Goal: Information Seeking & Learning: Learn about a topic

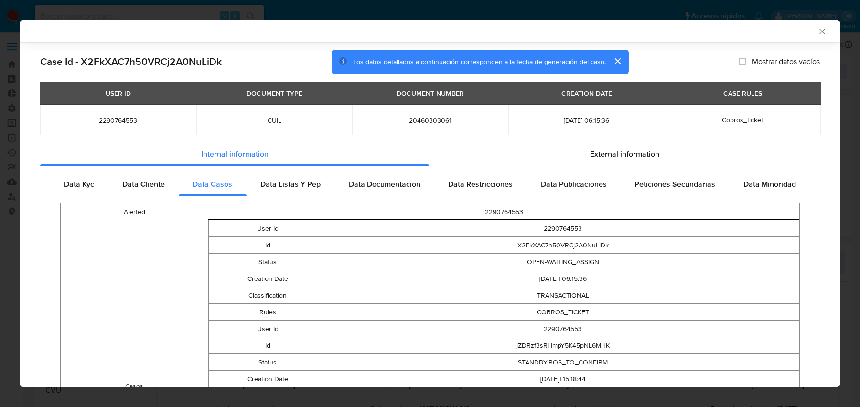
select select "10"
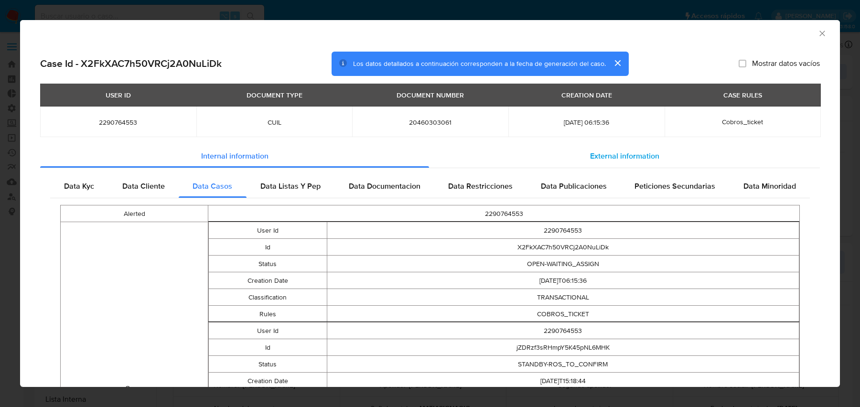
click at [529, 157] on div "External information" at bounding box center [624, 156] width 391 height 23
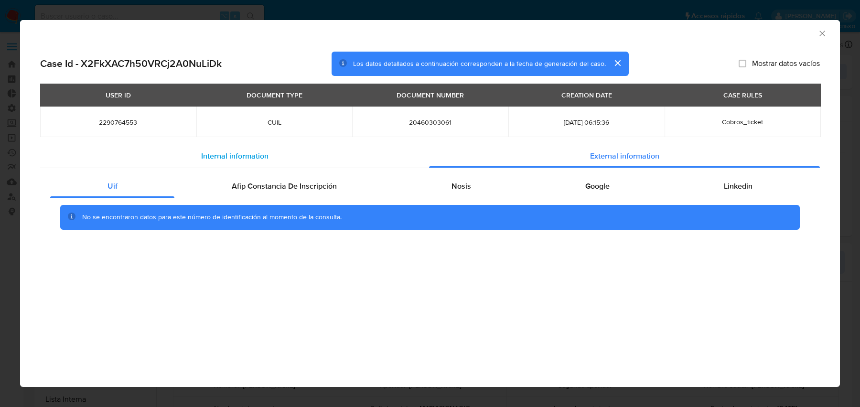
click at [385, 155] on div "Internal information" at bounding box center [234, 156] width 389 height 23
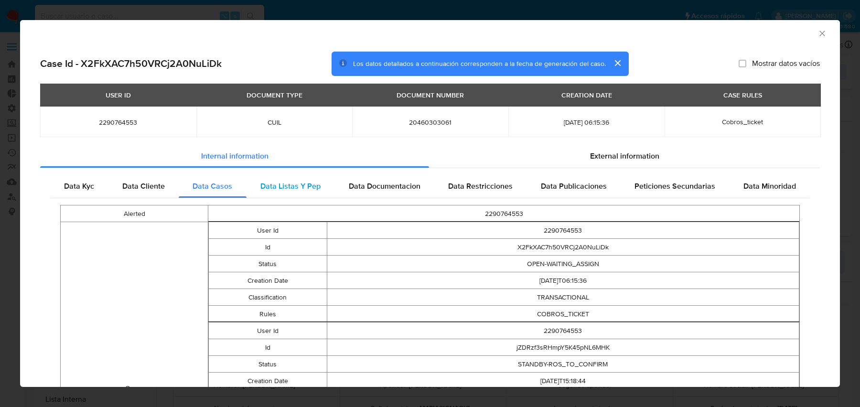
click at [297, 186] on span "Data Listas Y Pep" at bounding box center [290, 186] width 60 height 11
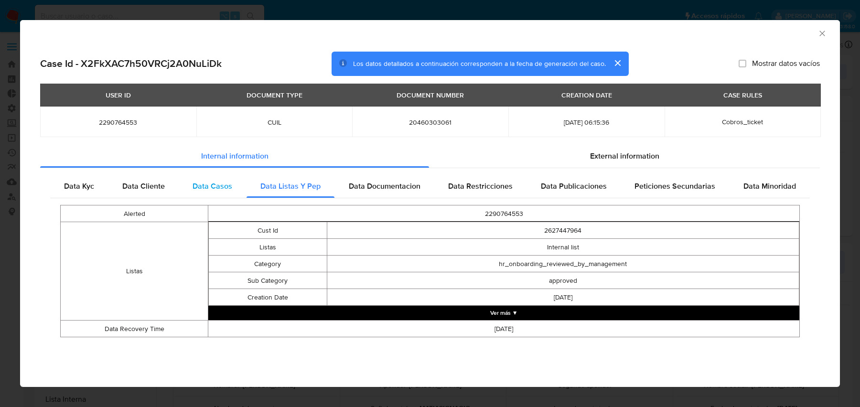
click at [226, 188] on span "Data Casos" at bounding box center [213, 186] width 40 height 11
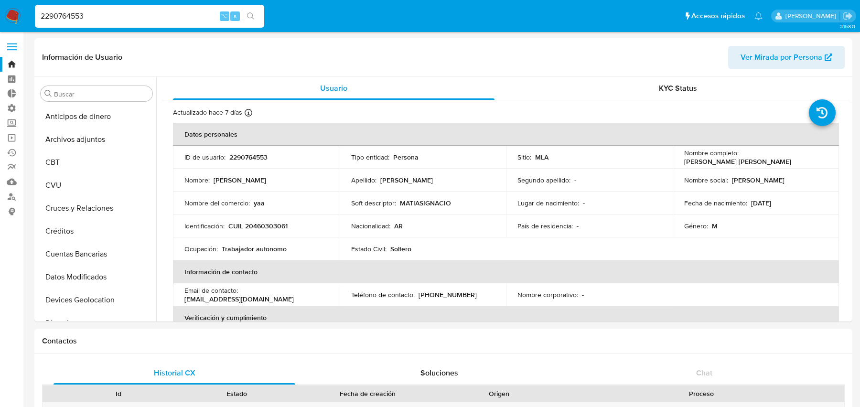
select select "10"
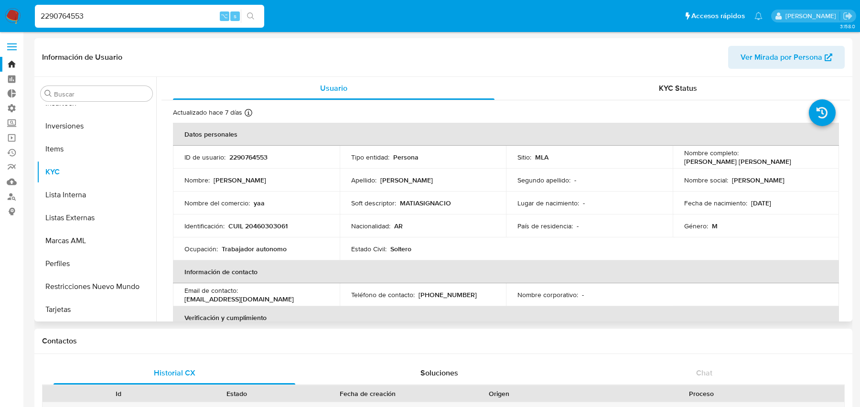
click at [638, 93] on div "KYC Status" at bounding box center [678, 88] width 322 height 23
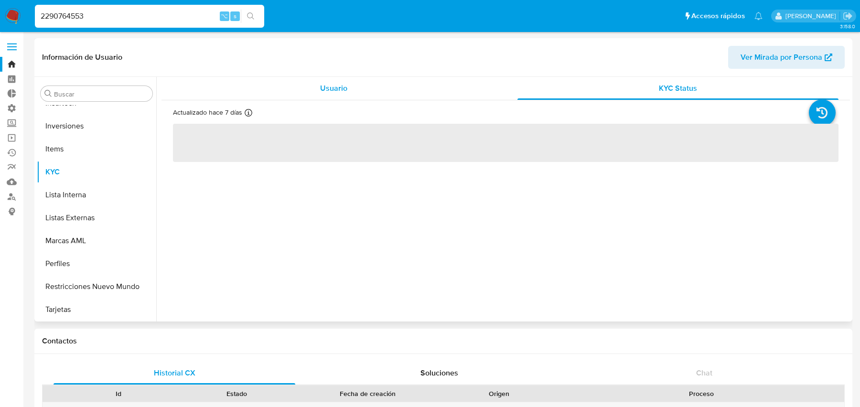
click at [467, 93] on div "Usuario" at bounding box center [334, 88] width 322 height 23
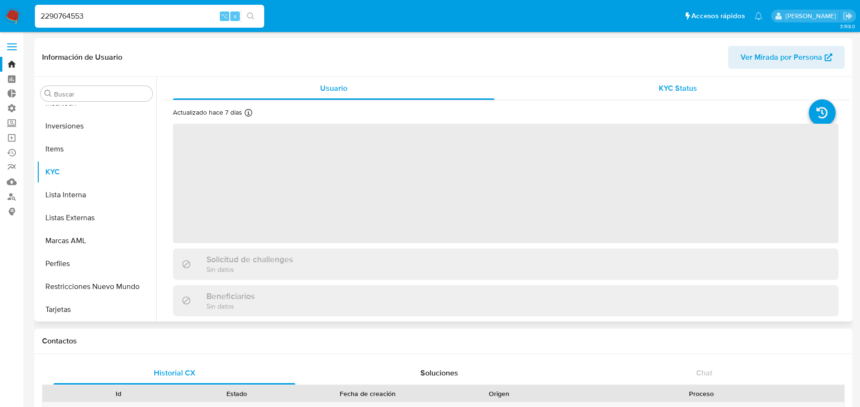
click at [599, 87] on div "KYC Status" at bounding box center [678, 88] width 322 height 23
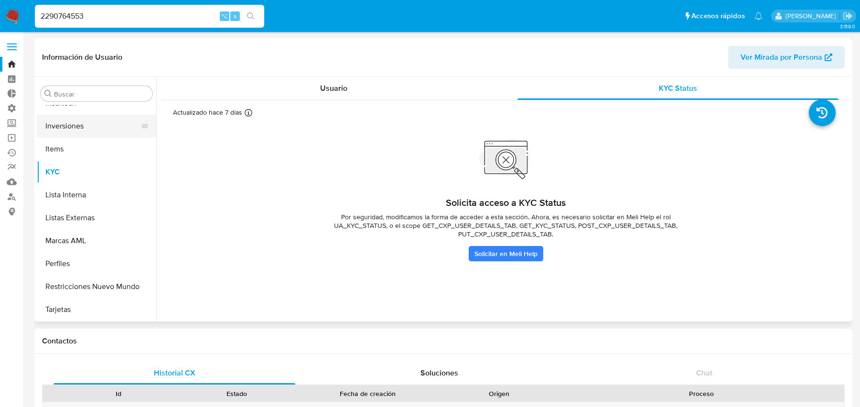
scroll to position [265, 0]
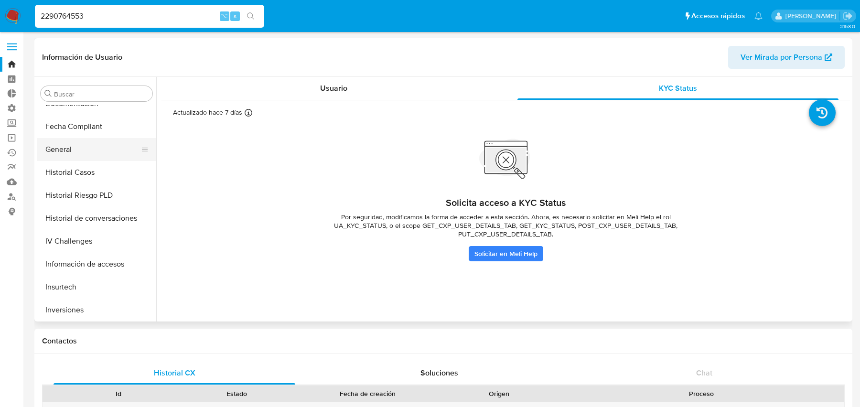
click at [75, 154] on button "General" at bounding box center [93, 149] width 112 height 23
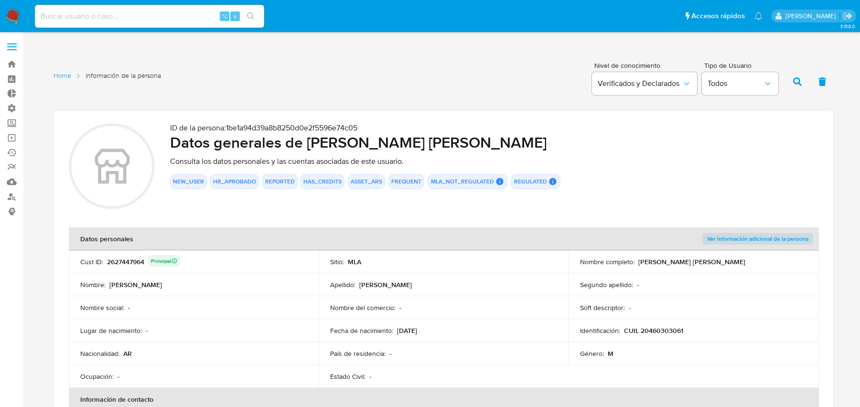
scroll to position [897, 0]
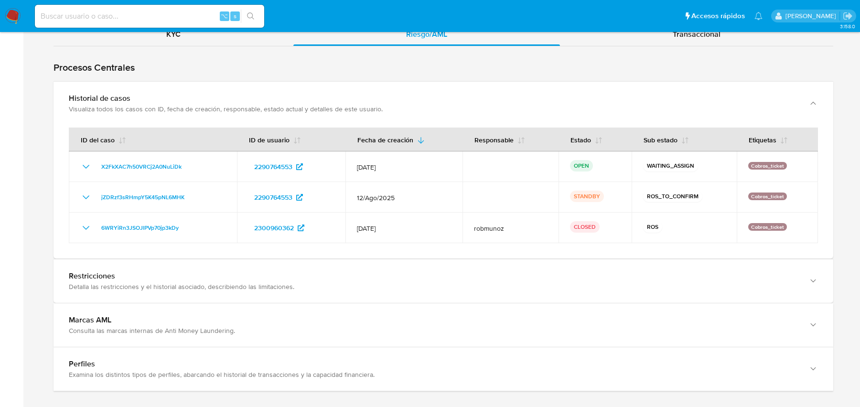
click at [146, 17] on input at bounding box center [149, 16] width 229 height 12
paste input "i187i0HbLJI2zERyjNDRJEu7"
type input "i187i0HbLJI2zERyjNDRJEu7"
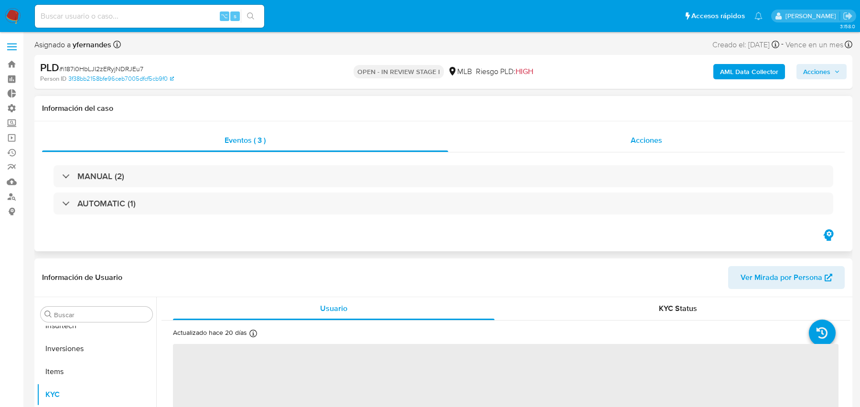
scroll to position [450, 0]
click at [751, 73] on b "AML Data Collector" at bounding box center [749, 71] width 58 height 15
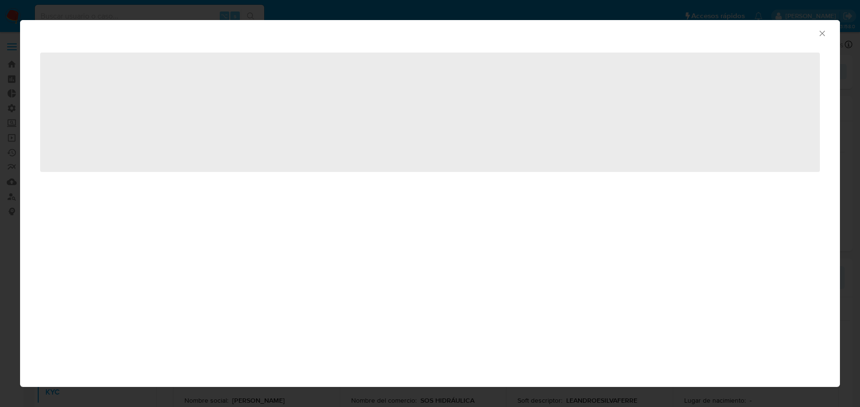
select select "10"
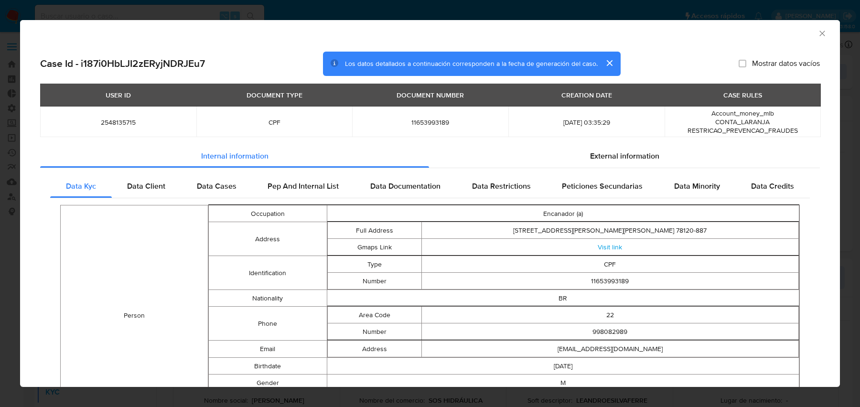
click at [822, 25] on div "AML Data Collector" at bounding box center [430, 32] width 820 height 24
click at [822, 27] on div "AML Data Collector" at bounding box center [430, 32] width 820 height 24
click at [822, 29] on icon "Cerrar ventana" at bounding box center [822, 34] width 10 height 10
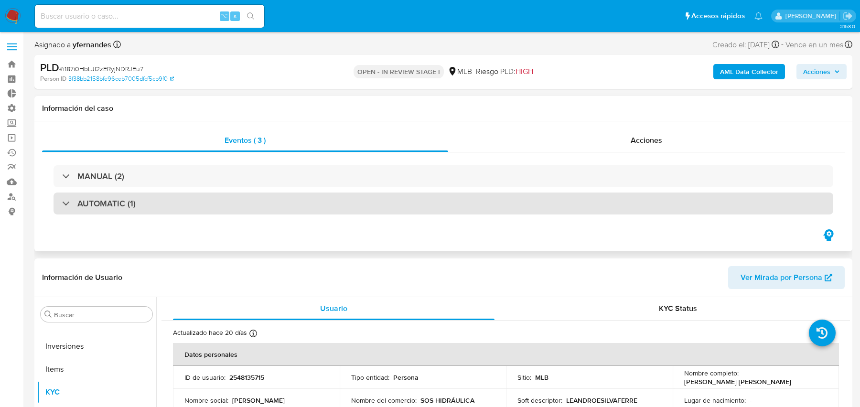
click at [293, 193] on div "AUTOMATIC (1)" at bounding box center [444, 204] width 780 height 22
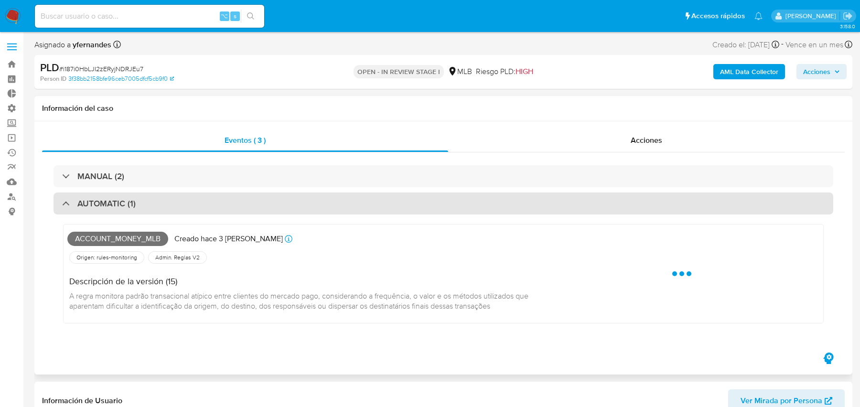
click at [293, 193] on div "AUTOMATIC (1)" at bounding box center [444, 204] width 780 height 22
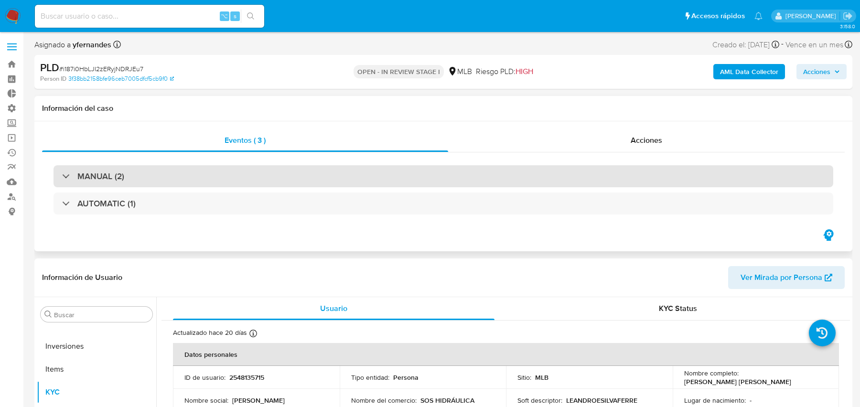
click at [302, 173] on div "MANUAL (2)" at bounding box center [444, 176] width 780 height 22
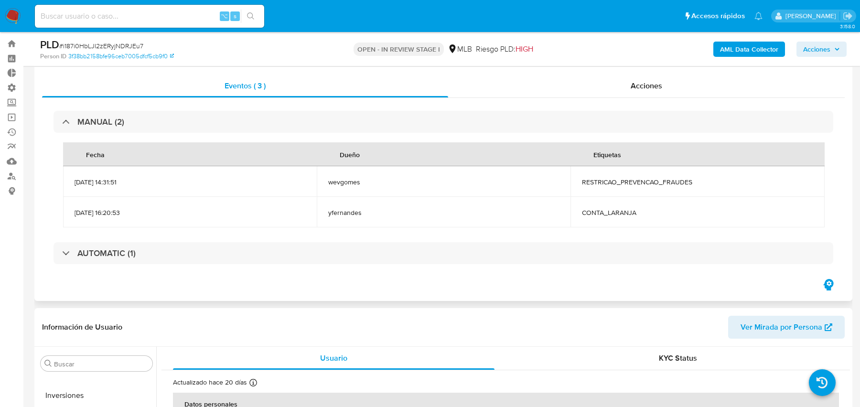
scroll to position [29, 0]
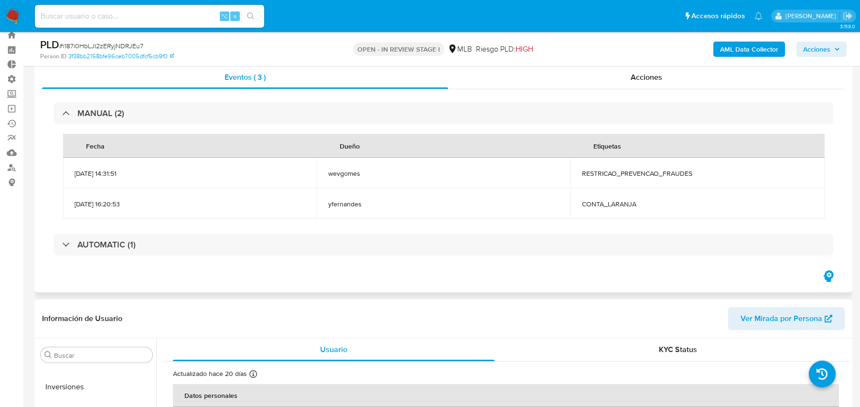
click at [275, 258] on div "MANUAL (2) Fecha Dueño Etiquetas [DATE] 14:31:51 wevgomes RESTRICAO_PREVENCAO_F…" at bounding box center [443, 179] width 803 height 180
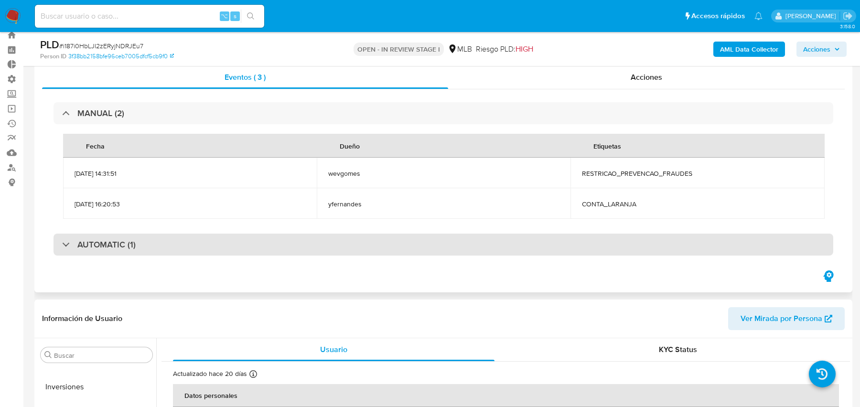
click at [275, 248] on div "AUTOMATIC (1)" at bounding box center [444, 245] width 780 height 22
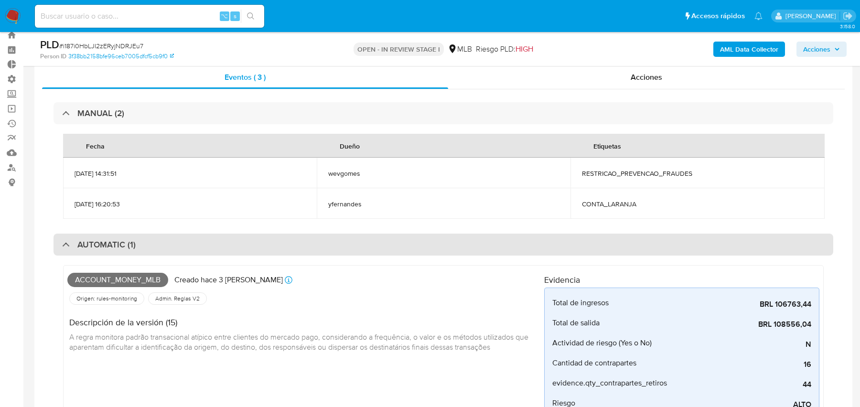
click at [290, 243] on div "AUTOMATIC (1)" at bounding box center [444, 245] width 780 height 22
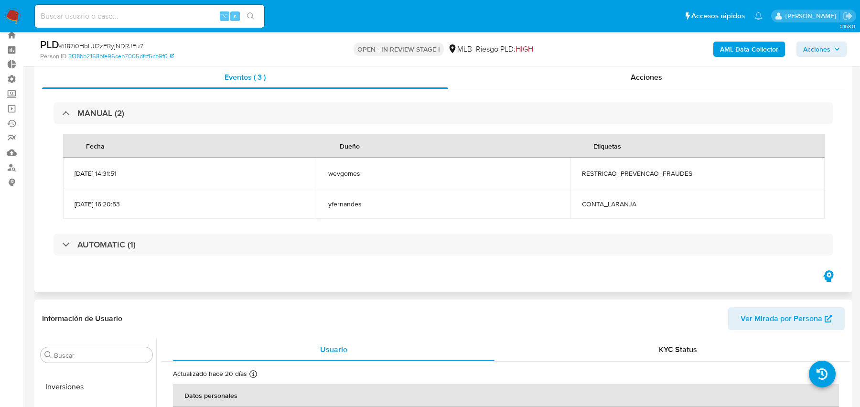
click at [329, 145] on div "Dueño" at bounding box center [349, 145] width 43 height 23
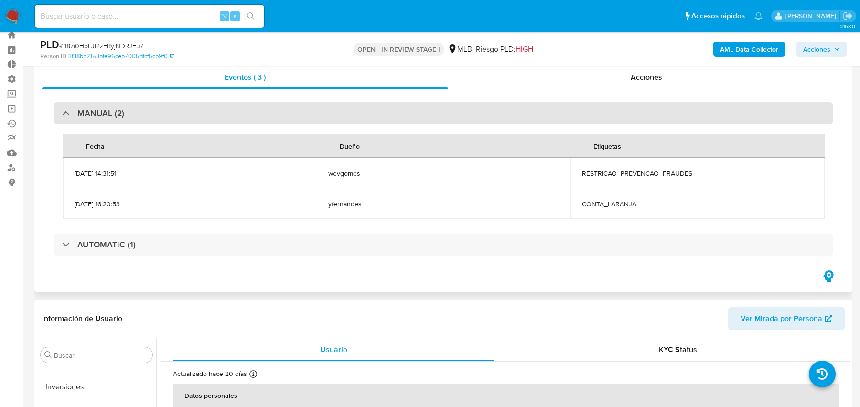
click at [329, 118] on div "MANUAL (2)" at bounding box center [444, 113] width 780 height 22
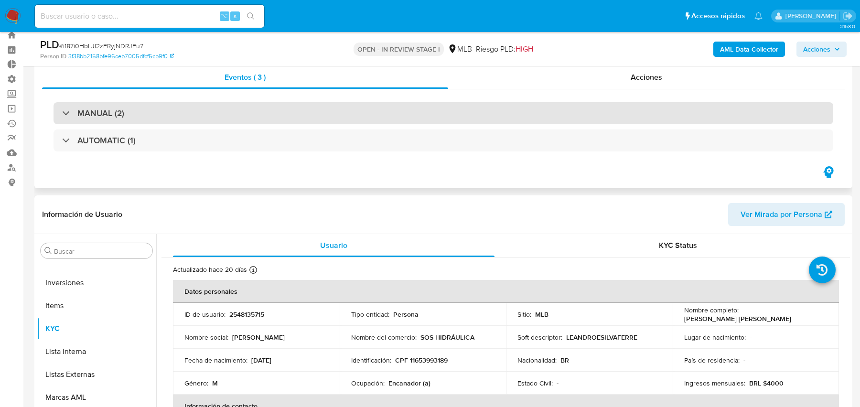
click at [329, 118] on div "MANUAL (2)" at bounding box center [444, 113] width 780 height 22
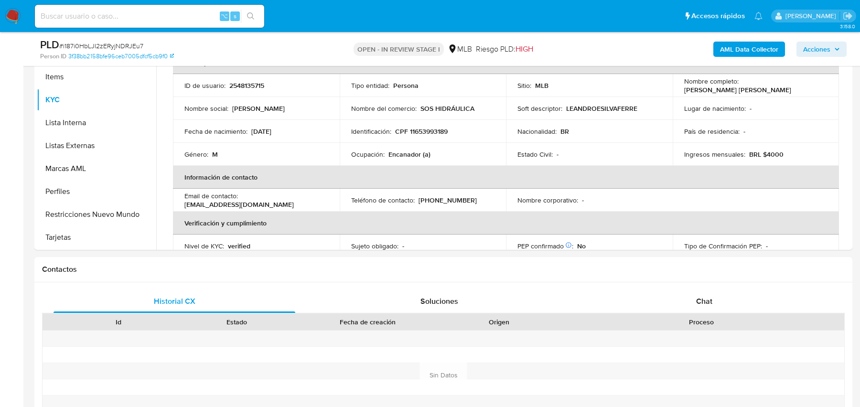
scroll to position [0, 0]
